Goal: Information Seeking & Learning: Check status

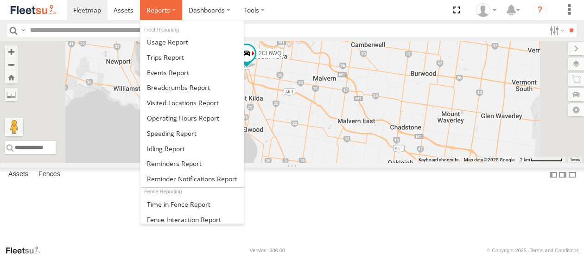
click at [157, 9] on span at bounding box center [158, 10] width 24 height 9
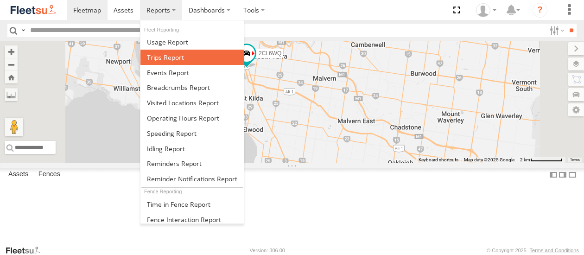
click at [175, 56] on span at bounding box center [165, 57] width 37 height 9
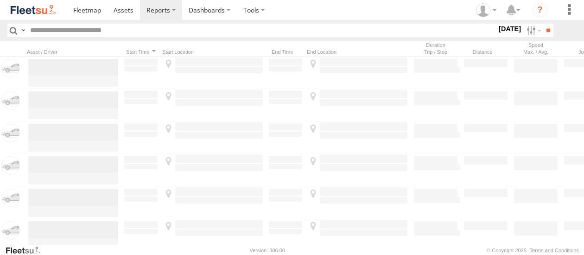
click at [504, 30] on label "[DATE]" at bounding box center [510, 29] width 26 height 10
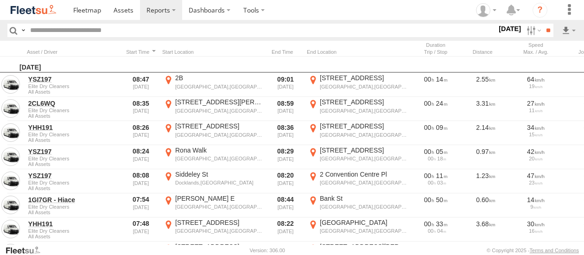
click at [0, 0] on label at bounding box center [0, 0] width 0 height 0
click at [543, 28] on input "**" at bounding box center [548, 30] width 11 height 13
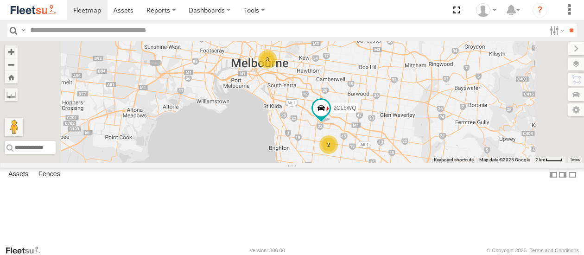
click at [0, 0] on span at bounding box center [0, 0] width 0 height 0
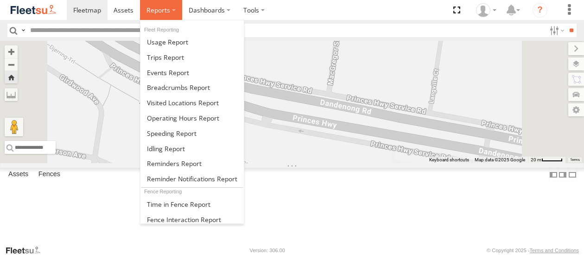
click at [166, 10] on span at bounding box center [158, 10] width 24 height 9
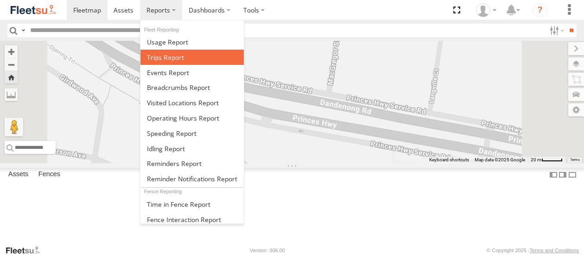
click at [176, 57] on span at bounding box center [165, 57] width 37 height 9
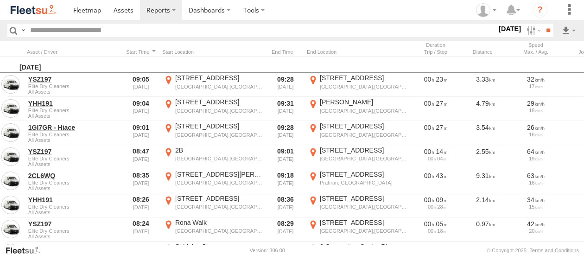
click at [497, 27] on label "[DATE]" at bounding box center [510, 29] width 26 height 10
click at [0, 0] on label at bounding box center [0, 0] width 0 height 0
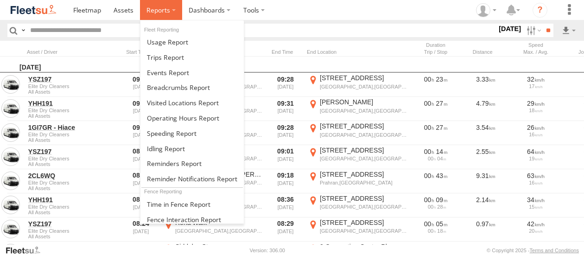
click at [160, 9] on span at bounding box center [158, 10] width 24 height 9
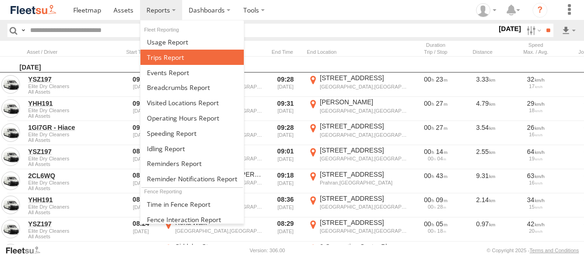
click at [161, 56] on span at bounding box center [165, 57] width 37 height 9
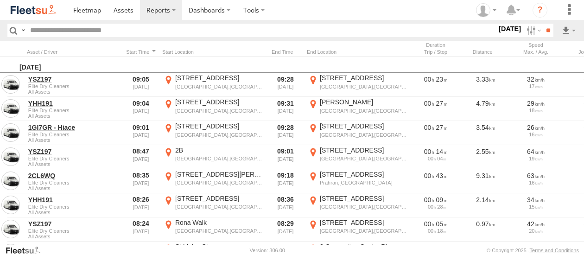
click at [504, 29] on label "[DATE]" at bounding box center [510, 29] width 26 height 10
click at [0, 0] on label at bounding box center [0, 0] width 0 height 0
click at [547, 26] on input "**" at bounding box center [548, 30] width 11 height 13
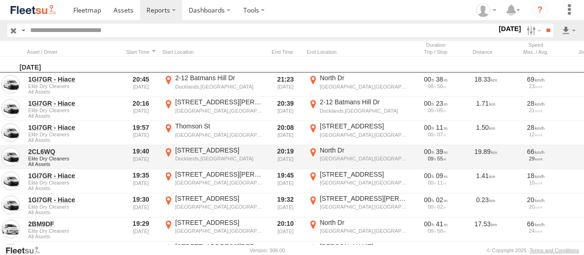
scroll to position [46, 0]
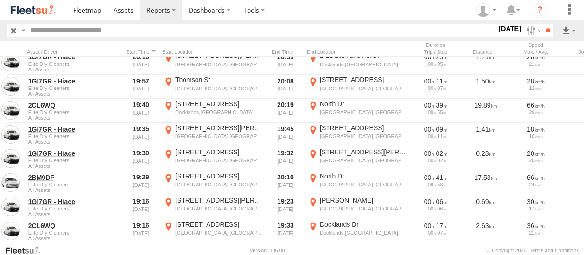
click at [500, 27] on label "[DATE]" at bounding box center [510, 29] width 26 height 10
click at [0, 0] on label at bounding box center [0, 0] width 0 height 0
click at [547, 30] on input "**" at bounding box center [548, 30] width 11 height 13
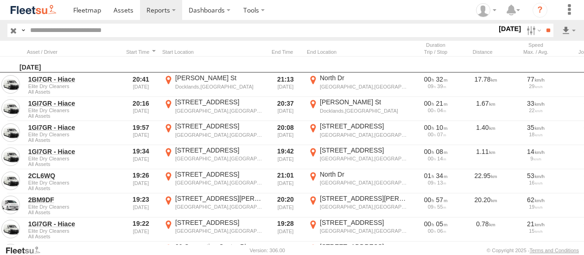
click at [500, 28] on label "[DATE]" at bounding box center [510, 29] width 26 height 10
click at [0, 0] on label at bounding box center [0, 0] width 0 height 0
click at [548, 29] on input "**" at bounding box center [548, 30] width 11 height 13
